Goal: Transaction & Acquisition: Purchase product/service

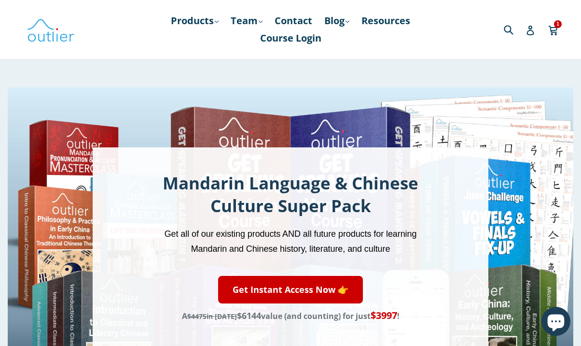
scroll to position [131, 0]
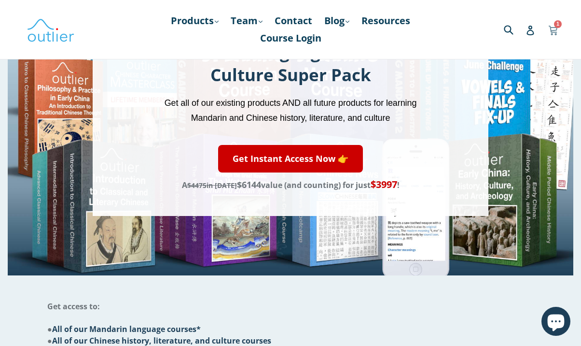
click at [550, 24] on icon at bounding box center [553, 29] width 10 height 14
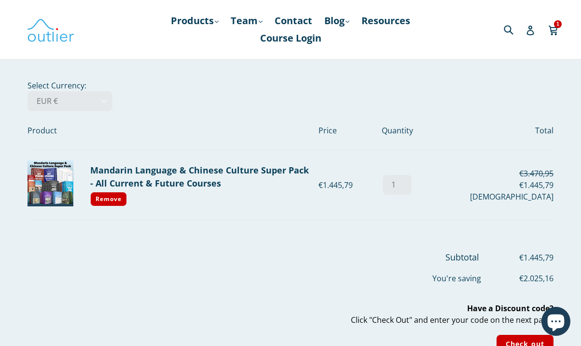
click at [520, 196] on div "[DEMOGRAPHIC_DATA]" at bounding box center [488, 197] width 132 height 12
click at [520, 196] on div "christianmondorf" at bounding box center [488, 197] width 132 height 12
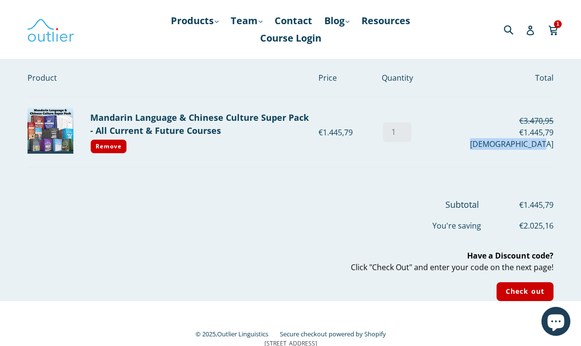
scroll to position [80, 0]
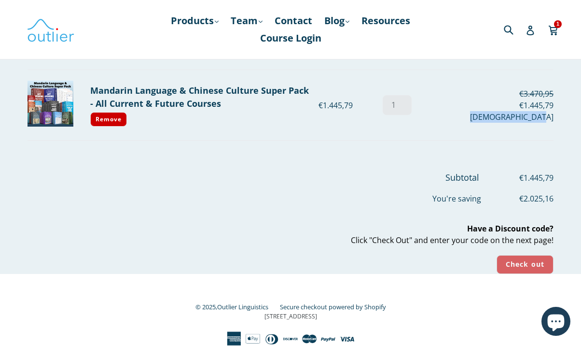
click at [525, 265] on input "Check out" at bounding box center [525, 264] width 57 height 19
